Goal: Find specific page/section

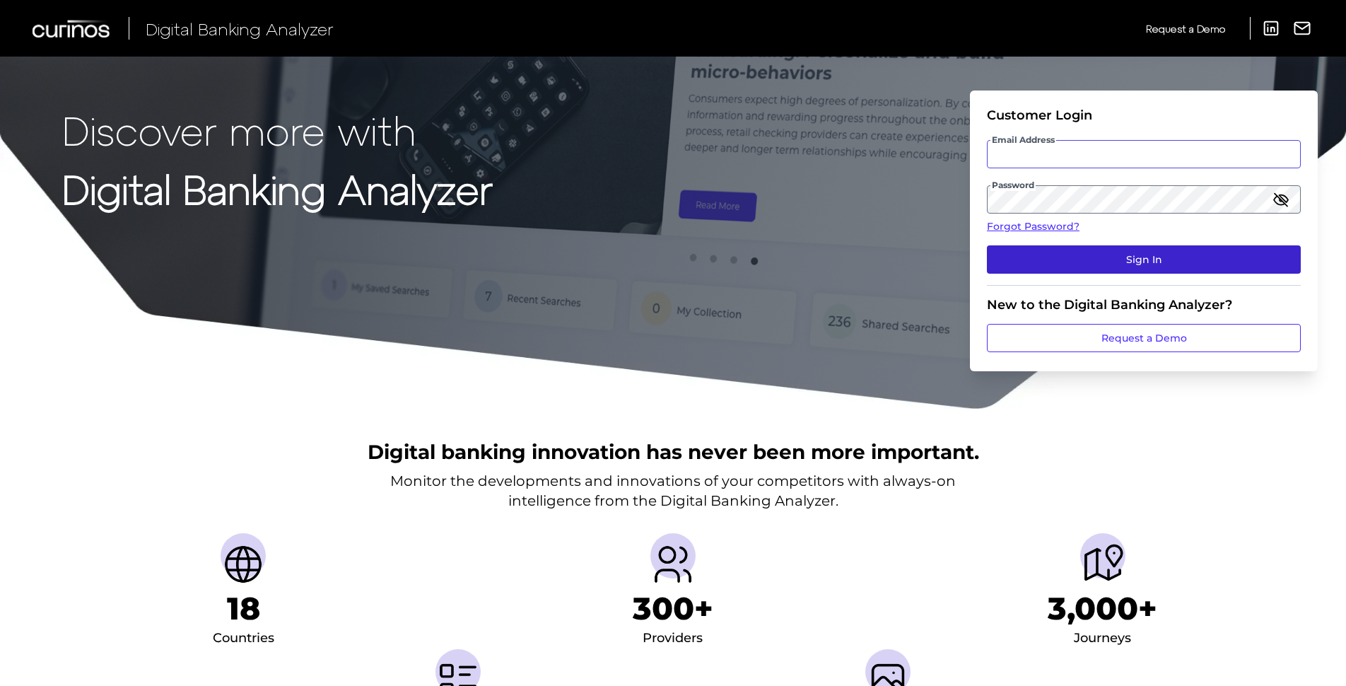
type input "[PERSON_NAME][EMAIL_ADDRESS][PERSON_NAME][DOMAIN_NAME]"
click at [1162, 259] on button "Sign In" at bounding box center [1144, 259] width 314 height 28
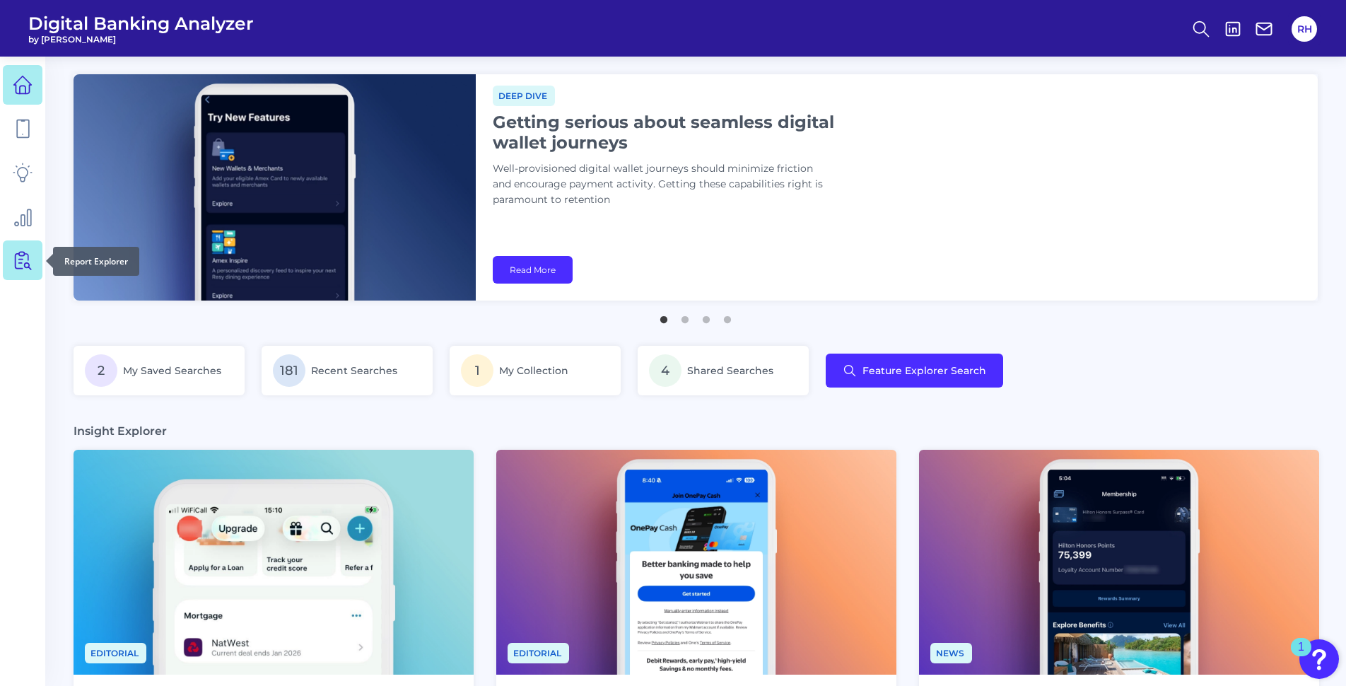
click at [8, 263] on link at bounding box center [23, 260] width 40 height 40
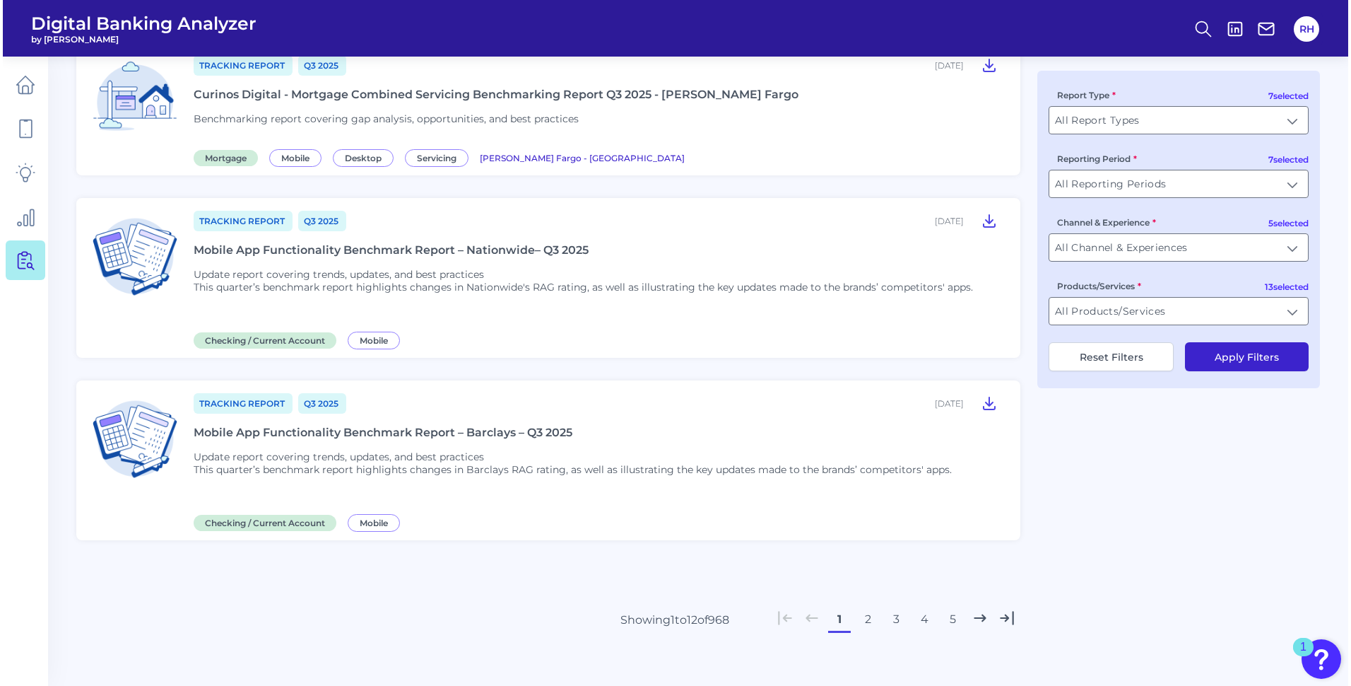
scroll to position [1613, 0]
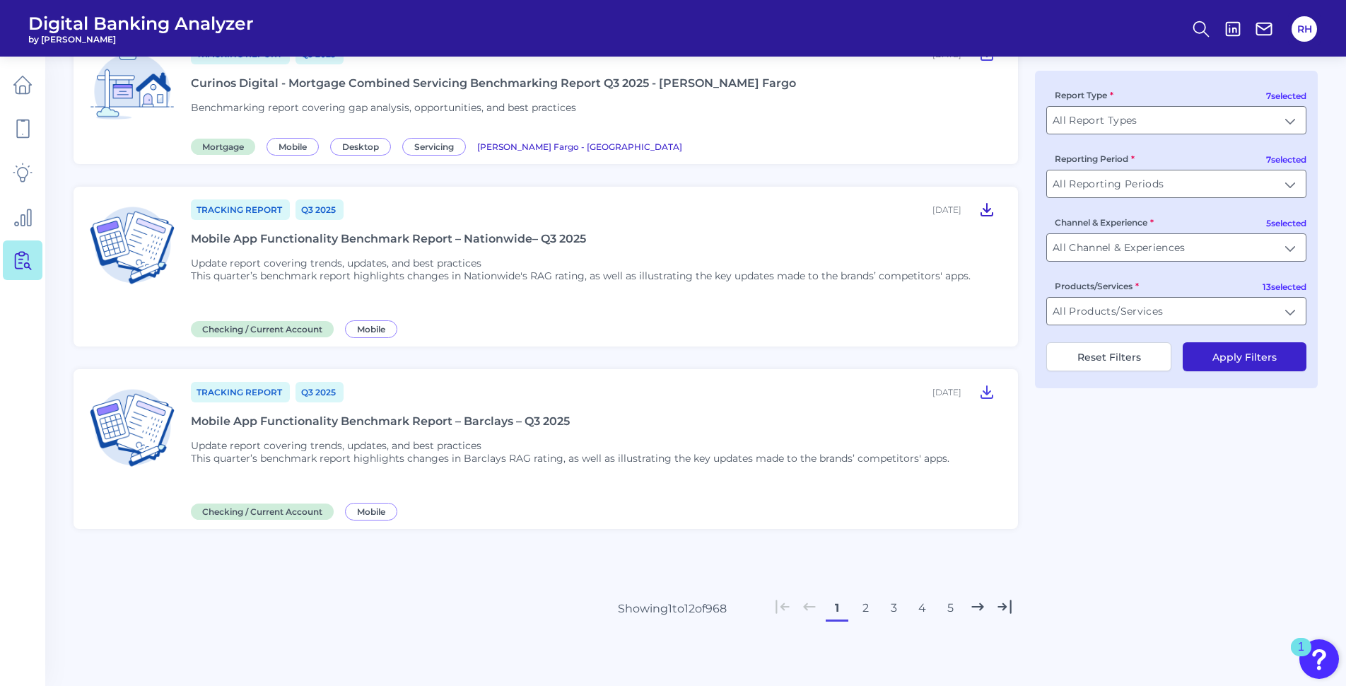
click at [988, 205] on icon at bounding box center [986, 209] width 17 height 17
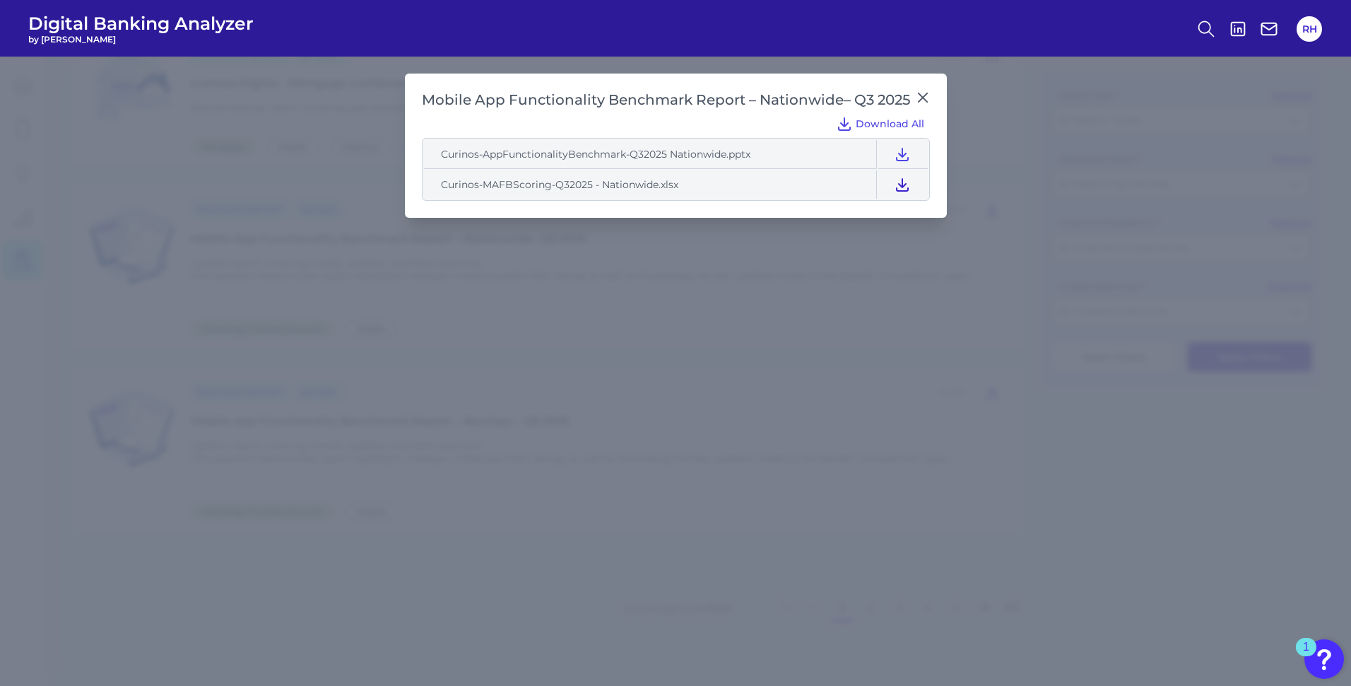
click at [904, 184] on icon at bounding box center [902, 185] width 11 height 12
click at [901, 149] on icon at bounding box center [902, 154] width 17 height 17
